Goal: Navigation & Orientation: Go to known website

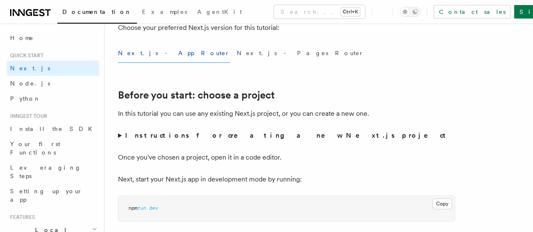
scroll to position [232, 0]
click at [46, 15] on icon at bounding box center [30, 13] width 40 height 10
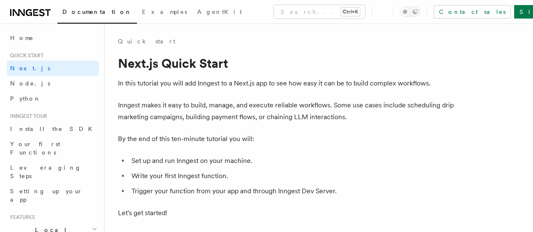
click at [41, 32] on link "Home" at bounding box center [53, 37] width 92 height 15
